Goal: Information Seeking & Learning: Learn about a topic

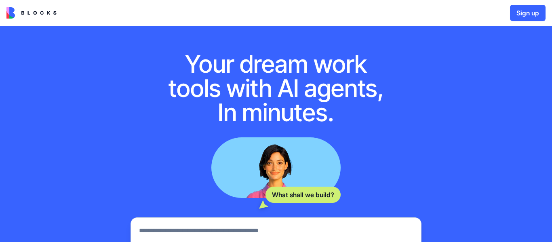
click at [38, 13] on img at bounding box center [31, 12] width 50 height 11
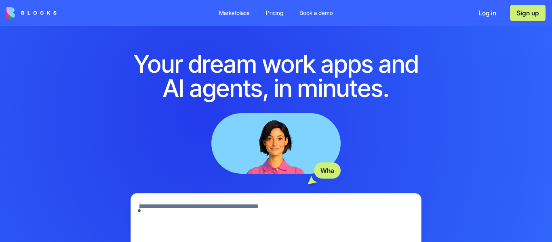
click at [277, 10] on div "Pricing" at bounding box center [274, 13] width 17 height 8
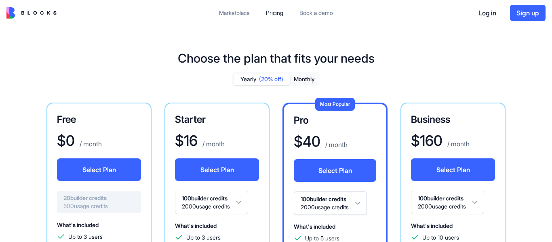
click at [229, 13] on div "Marketplace" at bounding box center [234, 13] width 31 height 8
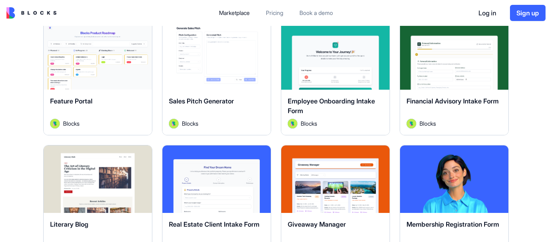
scroll to position [671, 0]
